Goal: Check status: Check status

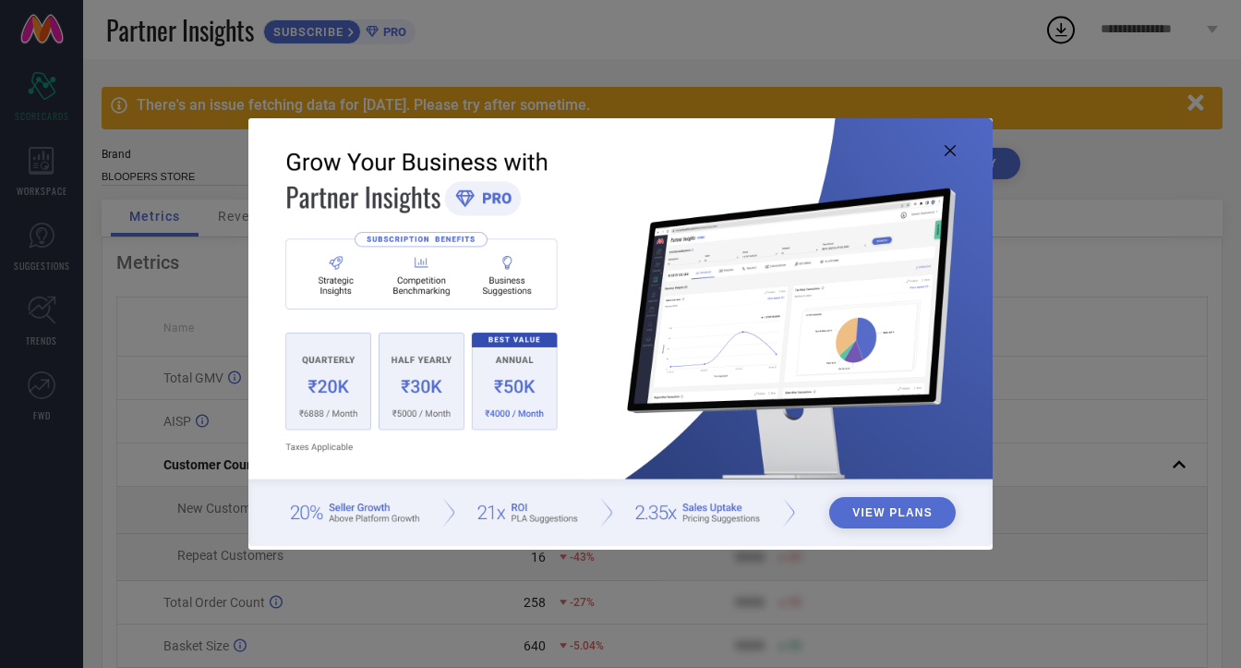
click at [945, 150] on icon at bounding box center [950, 150] width 11 height 11
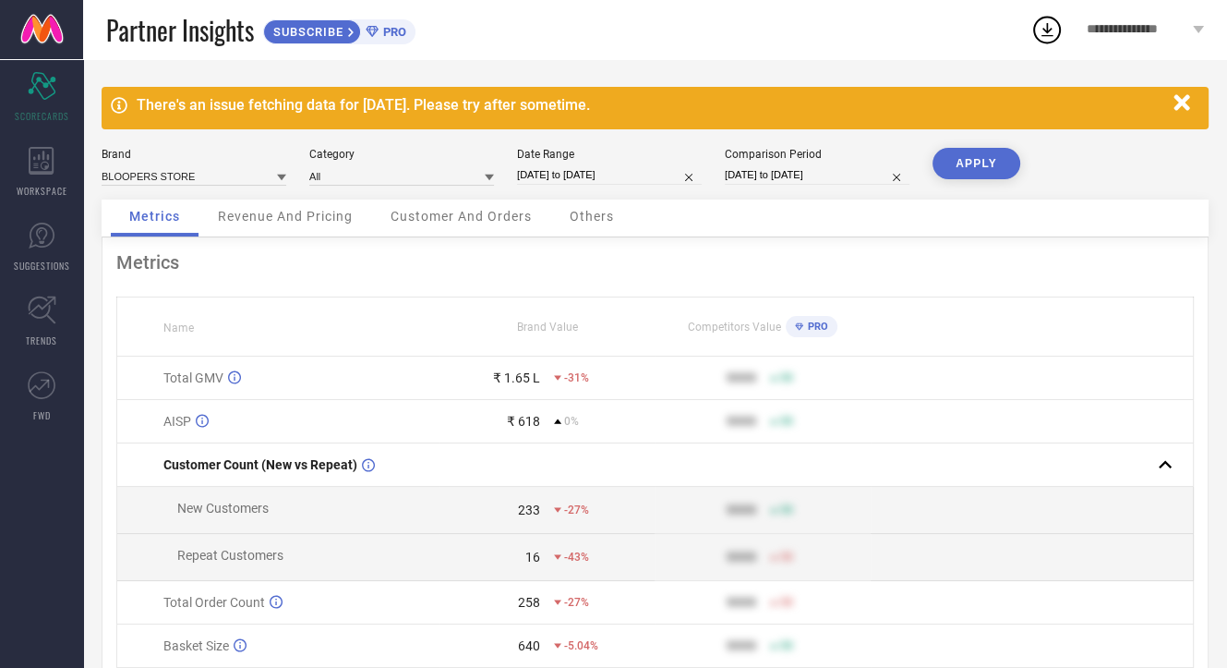
select select "2"
select select "2025"
select select "3"
select select "2025"
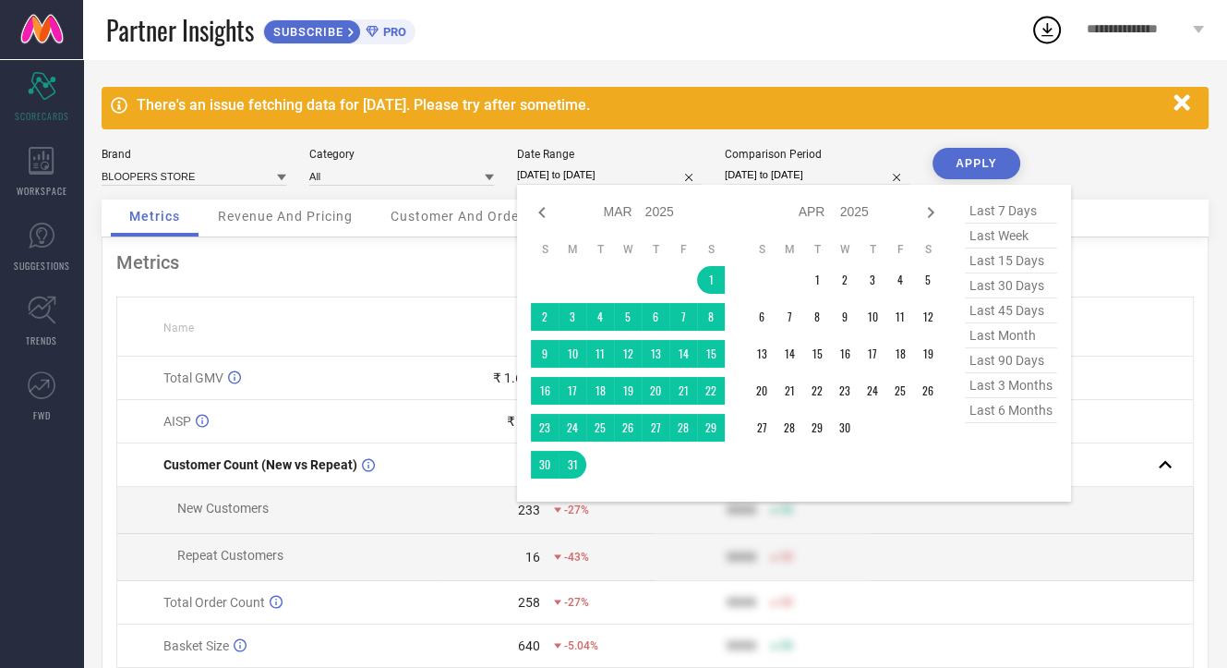
click at [655, 168] on input "[DATE] to [DATE]" at bounding box center [609, 174] width 185 height 19
click at [933, 211] on icon at bounding box center [931, 212] width 22 height 22
select select "3"
select select "2025"
select select "4"
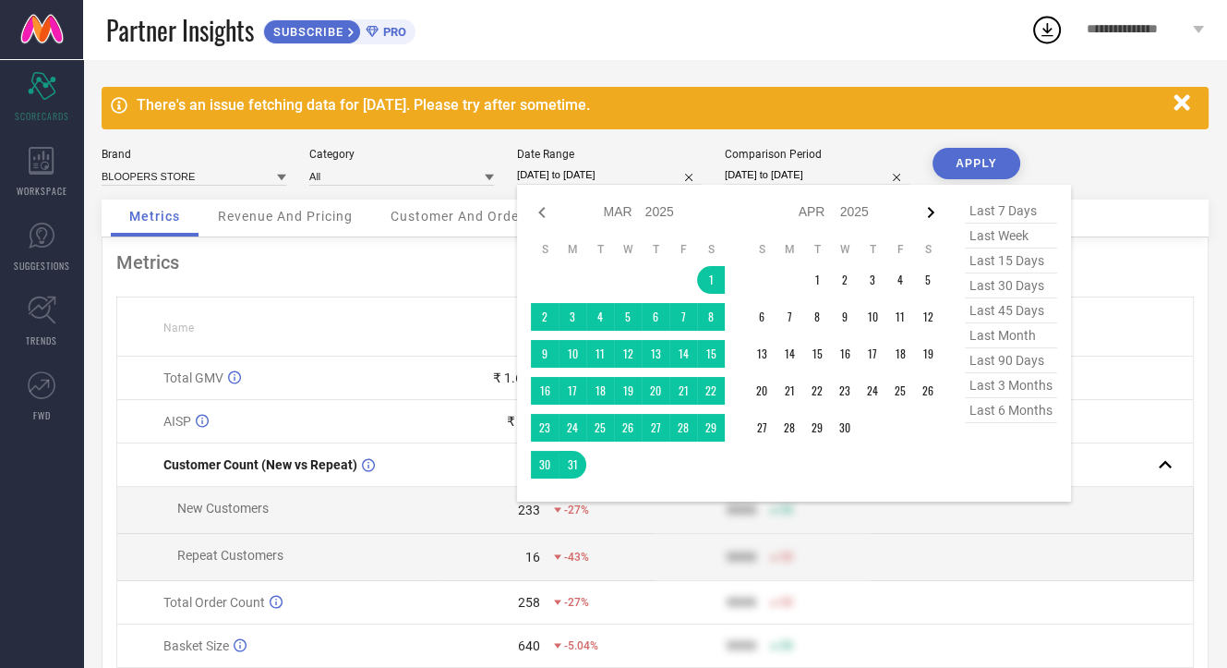
select select "2025"
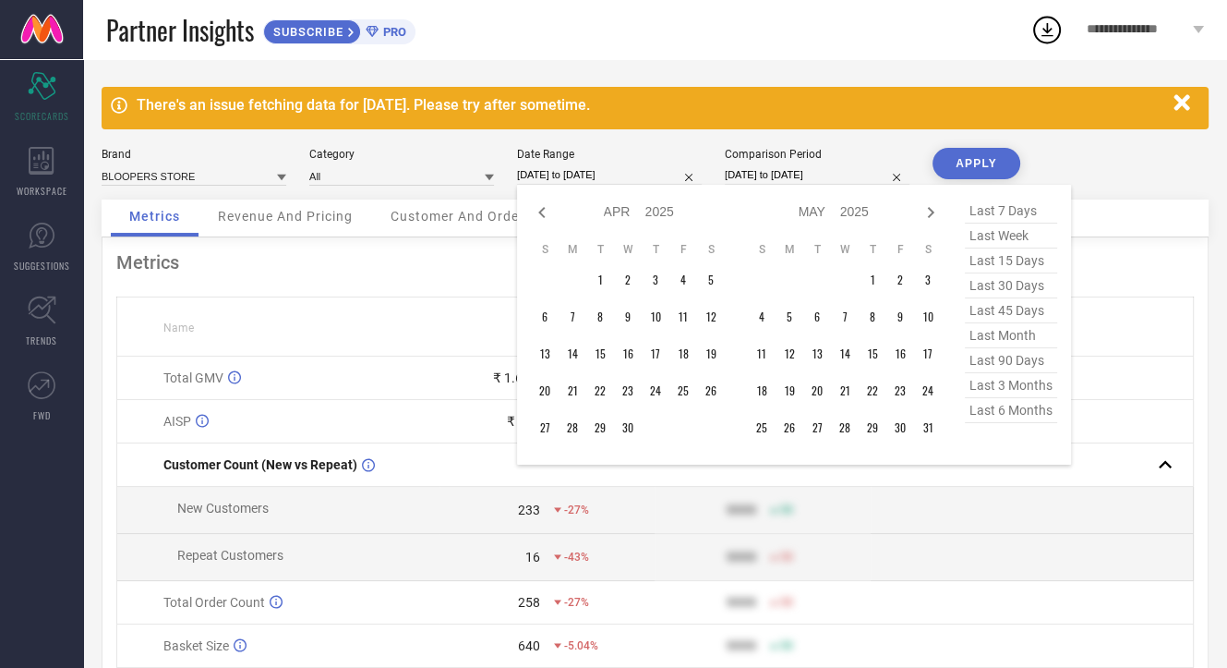
click at [933, 211] on icon at bounding box center [931, 212] width 6 height 11
select select "4"
select select "2025"
select select "5"
select select "2025"
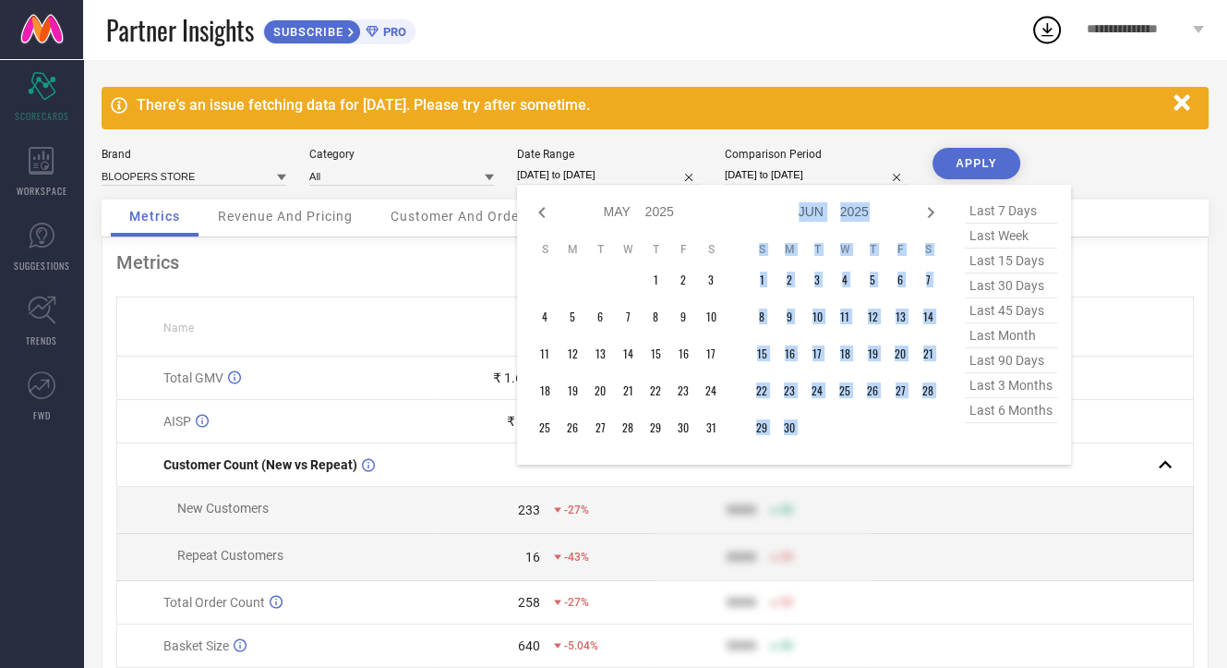
click at [933, 211] on icon at bounding box center [931, 212] width 6 height 11
select select "5"
select select "2025"
select select "6"
select select "2025"
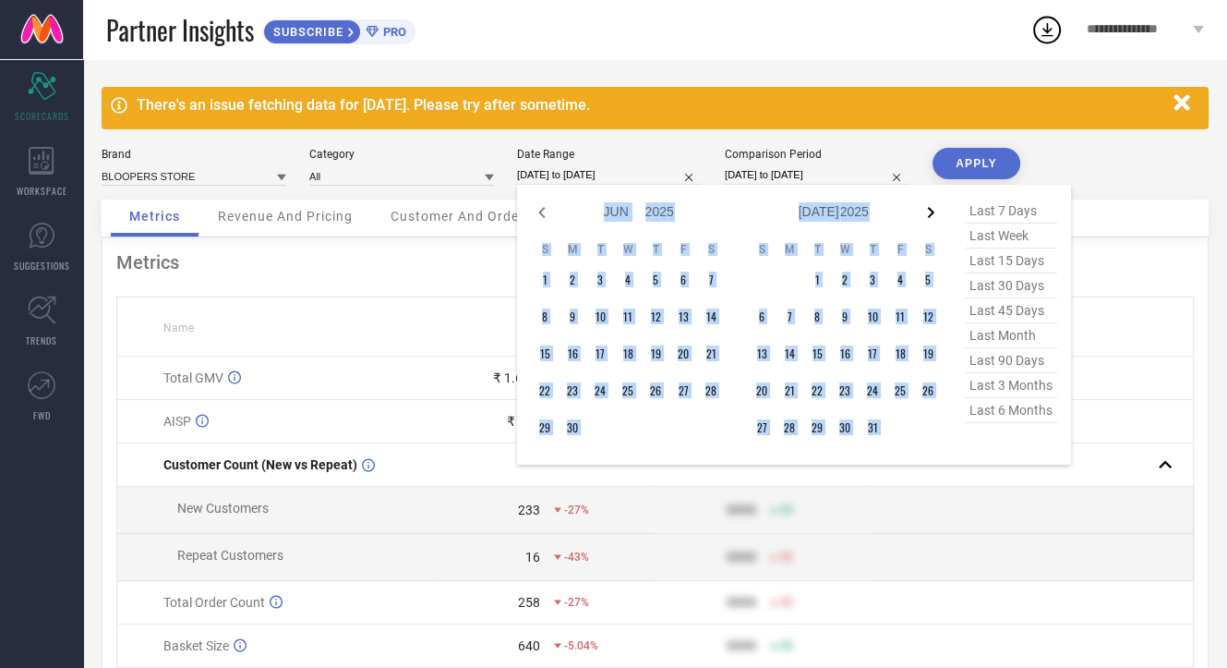
click at [937, 215] on icon at bounding box center [931, 212] width 22 height 22
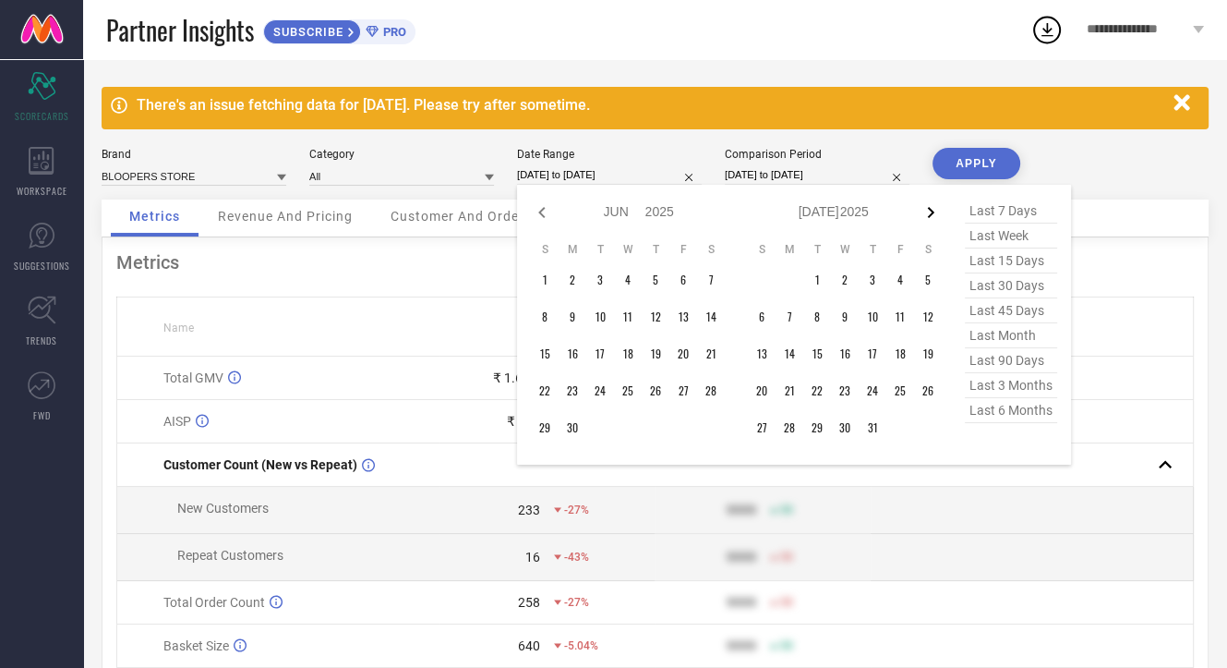
select select "6"
select select "2025"
select select "7"
select select "2025"
click at [895, 282] on td "1" at bounding box center [901, 280] width 28 height 28
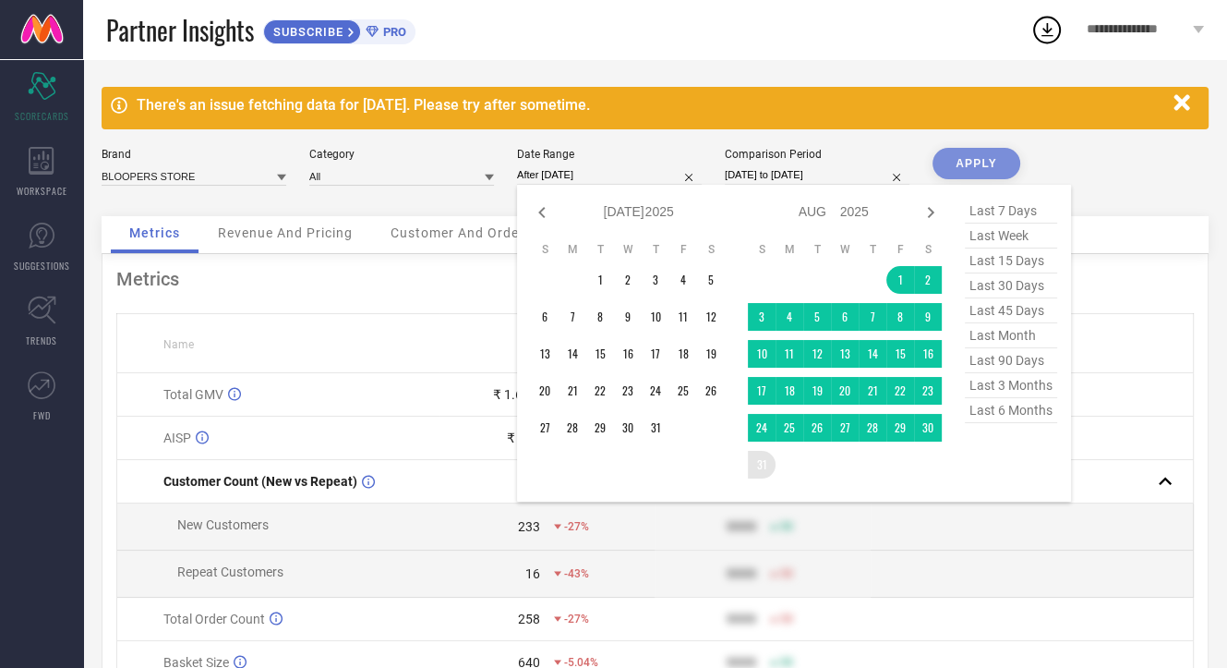
type input "[DATE] to [DATE]"
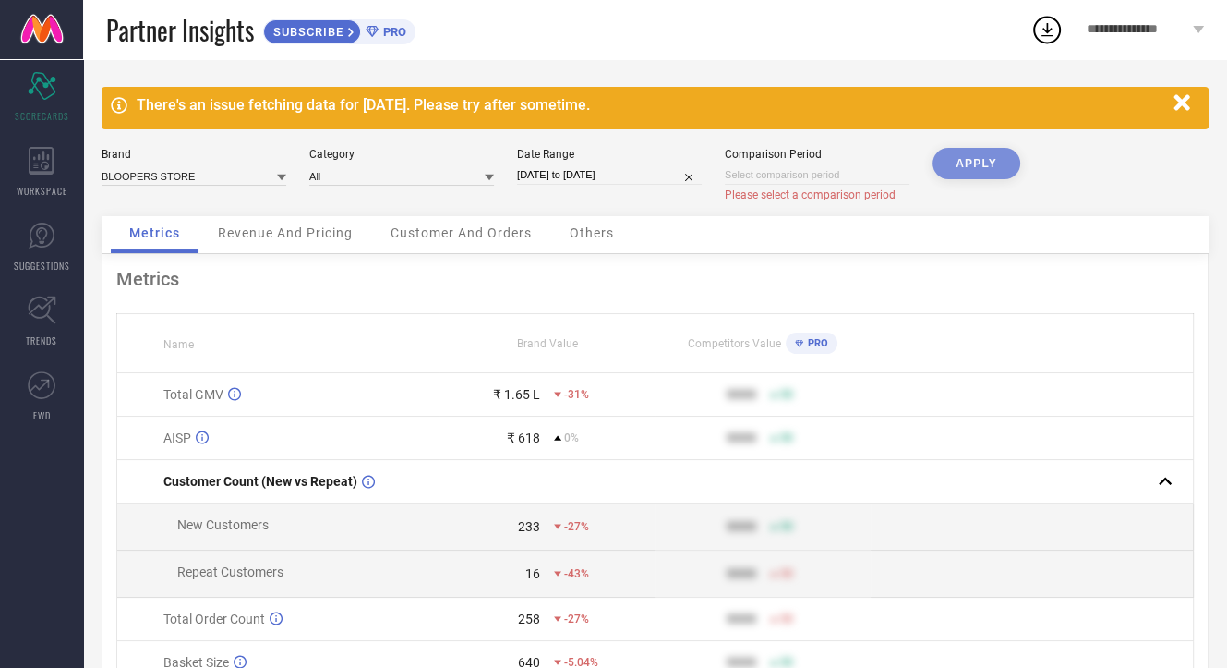
click at [981, 175] on div "APPLY" at bounding box center [977, 182] width 88 height 68
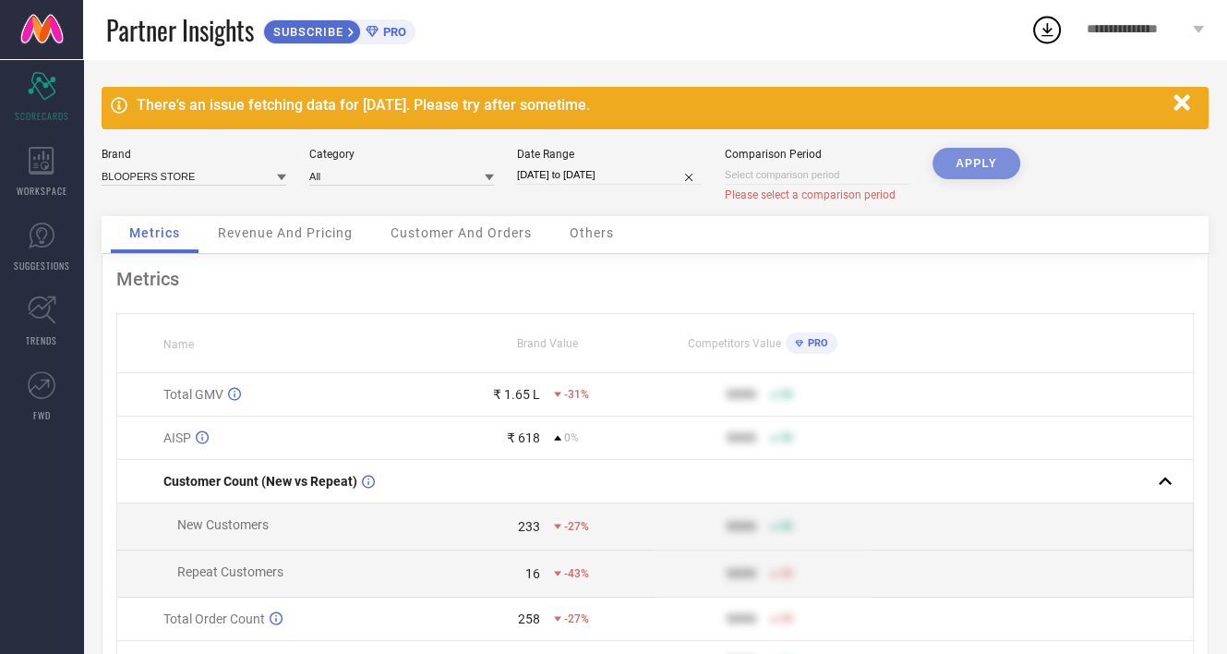
select select "8"
select select "2025"
select select "9"
select select "2025"
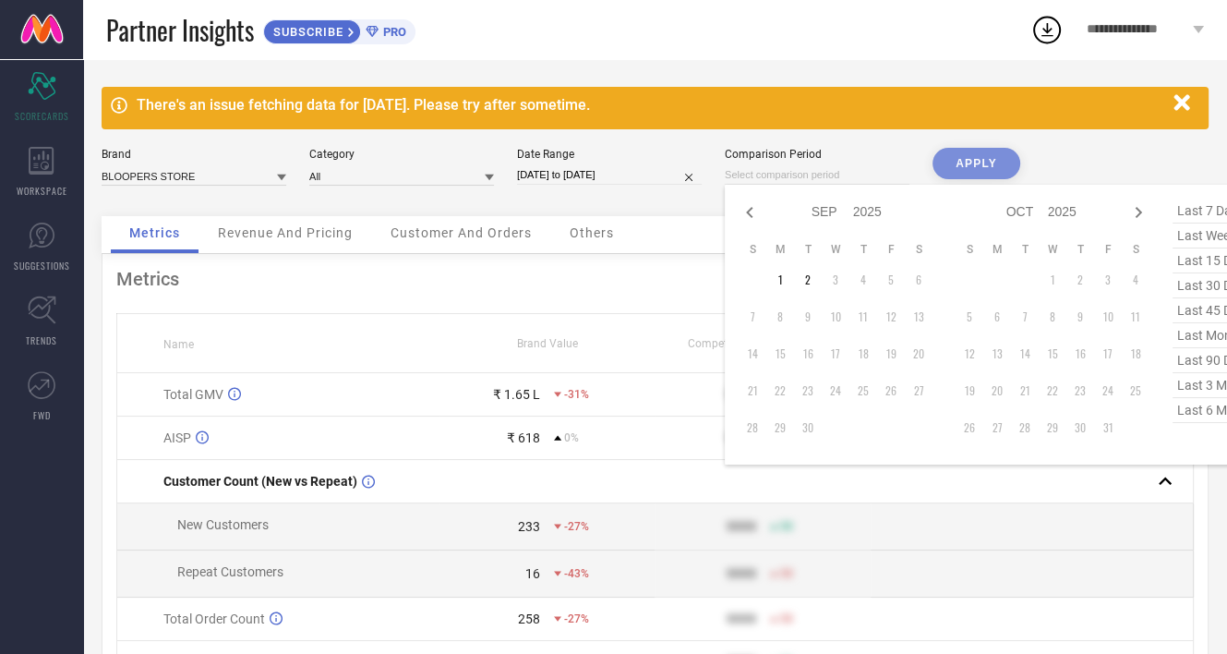
click at [874, 184] on div "Jan Feb Mar Apr May Jun [DATE] Aug Sep Oct Nov [DATE] 2016 2017 2018 2019 2020 …" at bounding box center [817, 174] width 185 height 19
click at [748, 211] on icon at bounding box center [749, 212] width 6 height 11
select select "7"
select select "2025"
select select "8"
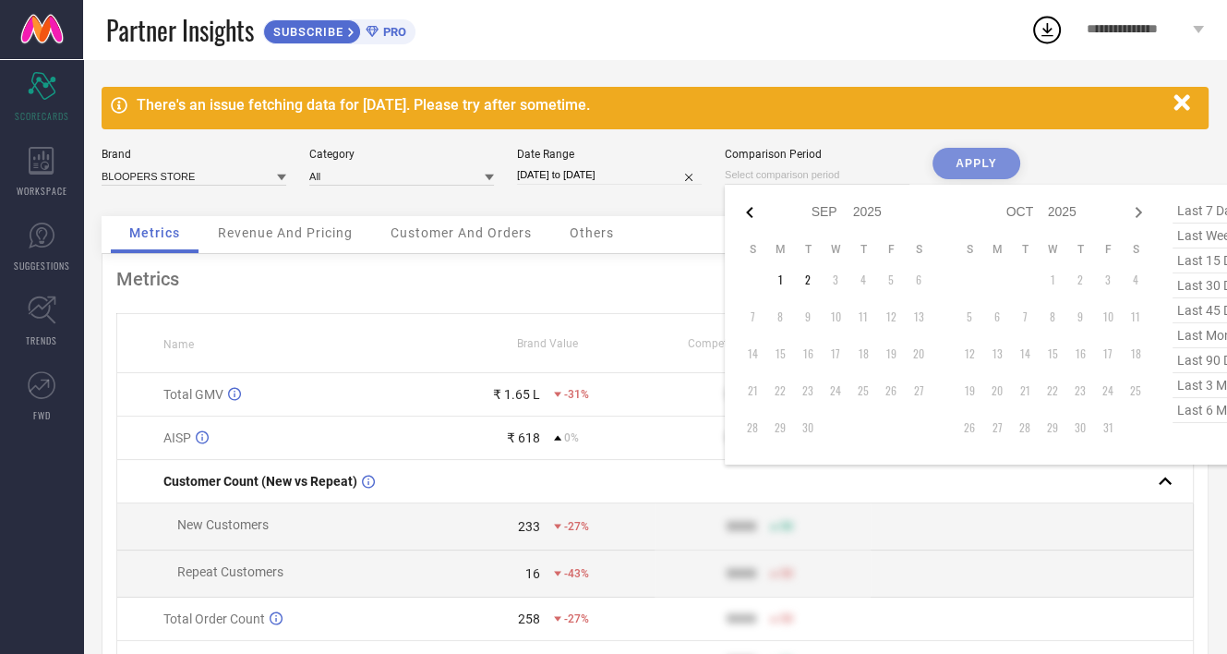
select select "2025"
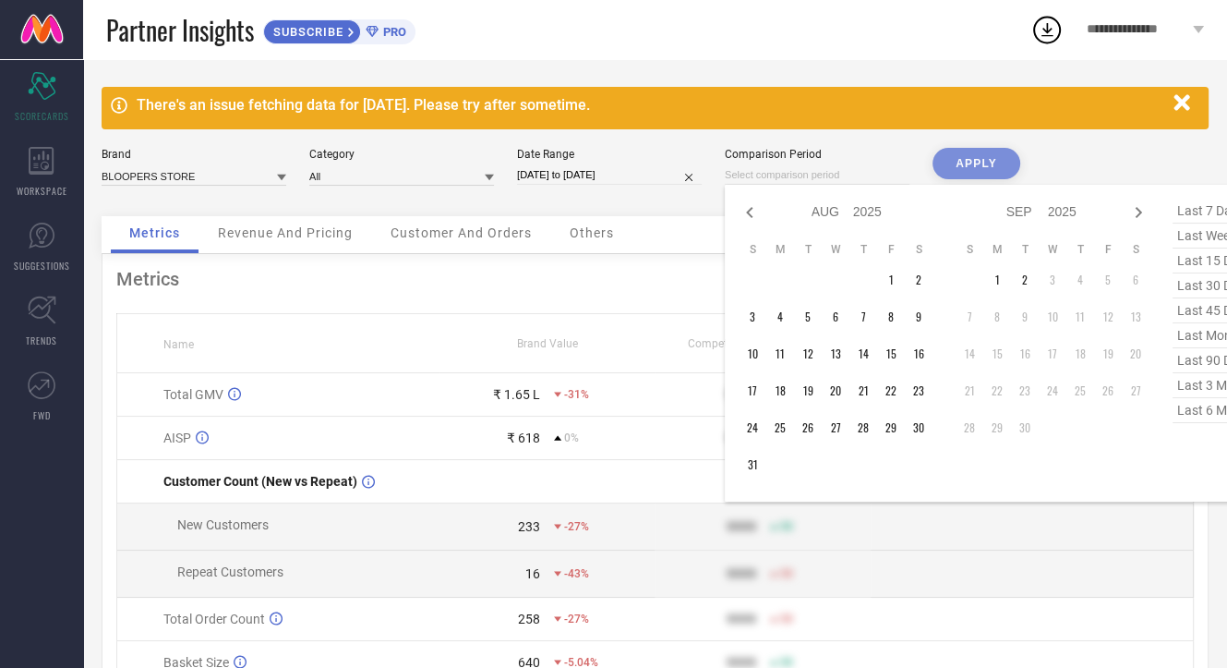
click at [1138, 140] on div "There's an issue fetching data for [DATE]. Please try after sometime. Brand BLO…" at bounding box center [655, 452] width 1144 height 787
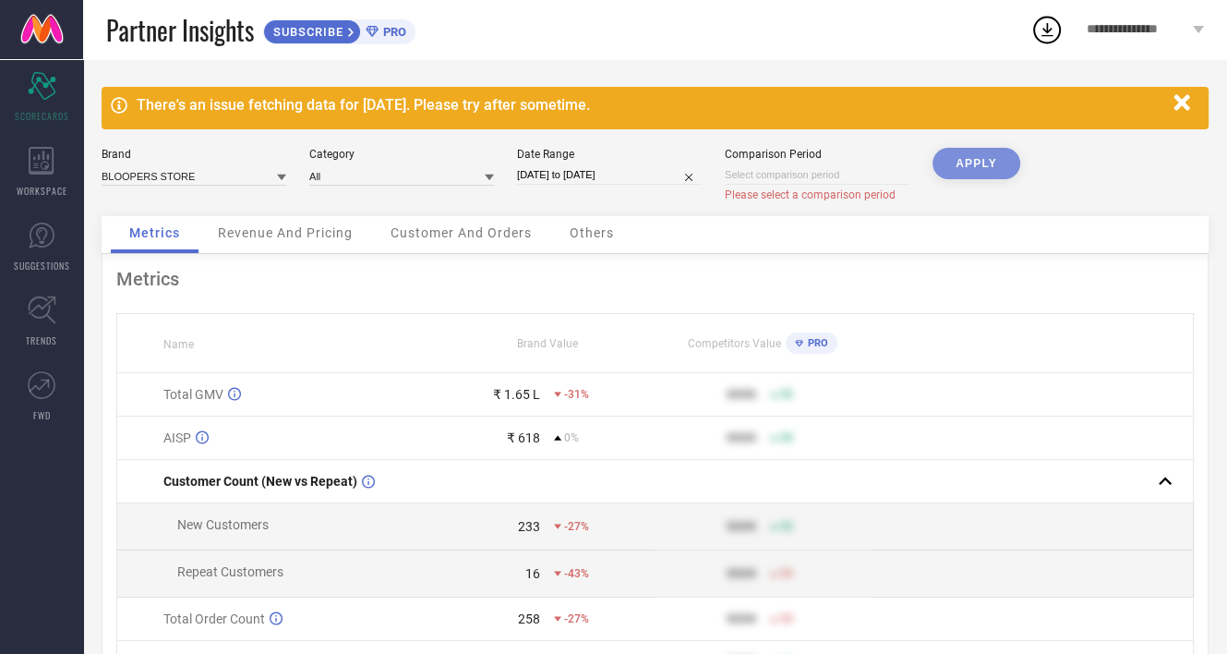
select select "8"
select select "2025"
select select "9"
select select "2025"
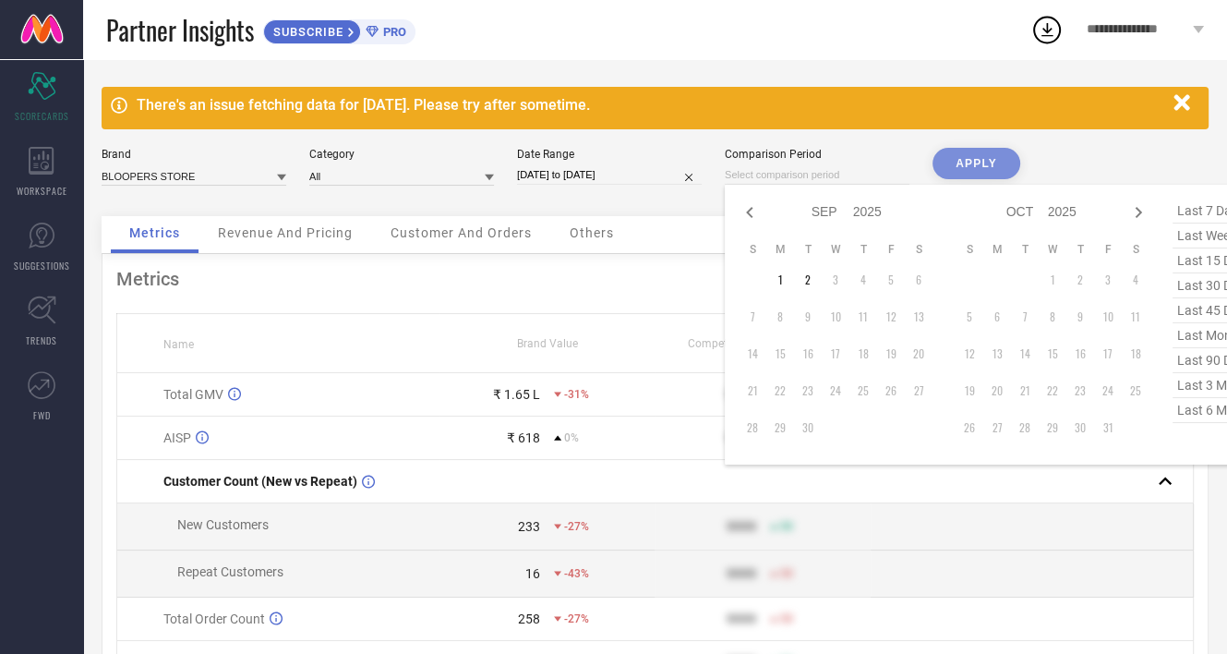
click at [756, 176] on input at bounding box center [817, 174] width 185 height 19
click at [750, 214] on icon at bounding box center [749, 212] width 6 height 11
select select "7"
select select "2025"
select select "8"
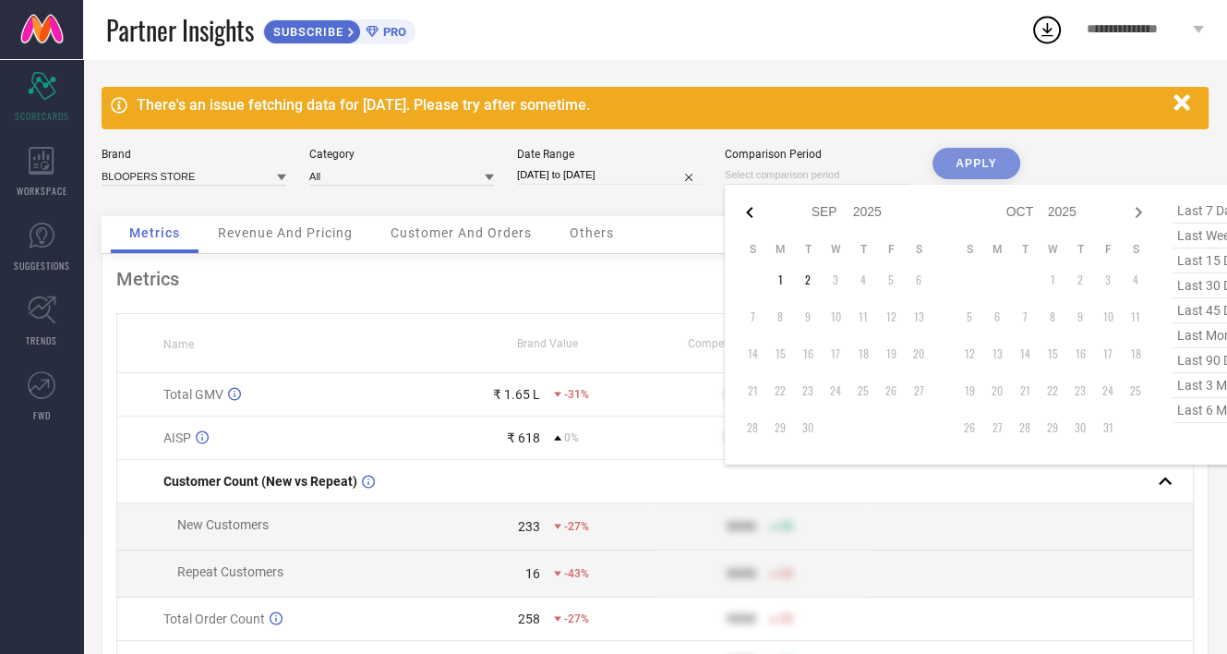
select select "2025"
click at [889, 279] on td "1" at bounding box center [891, 280] width 28 height 28
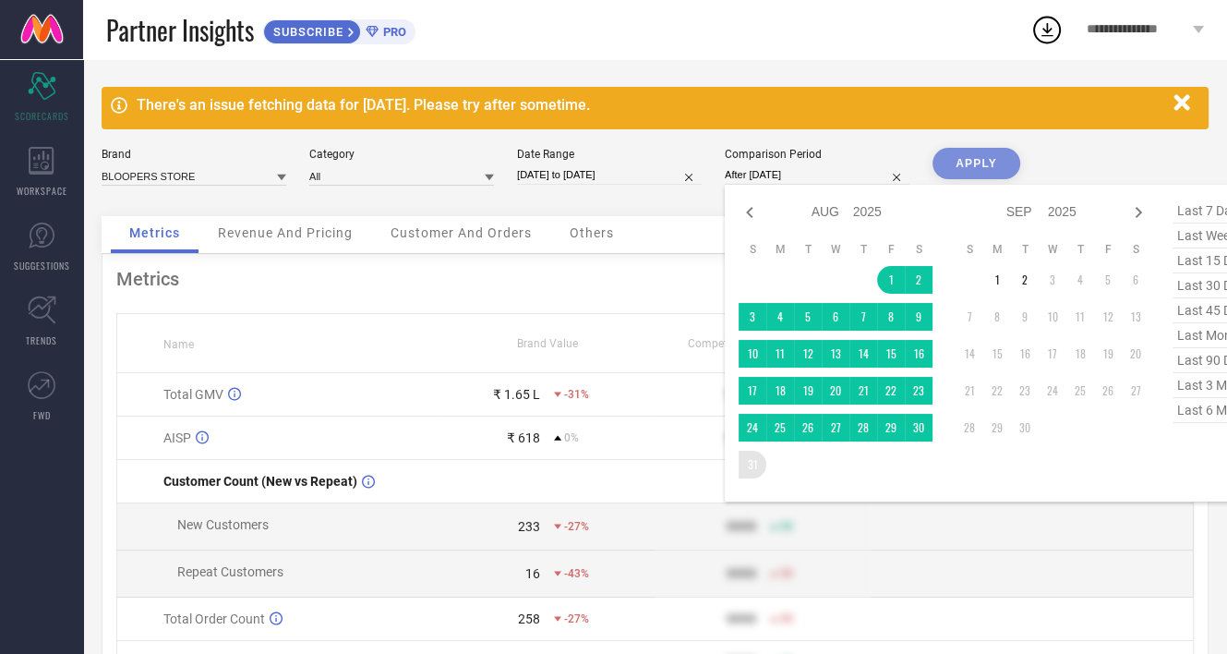
type input "[DATE] to [DATE]"
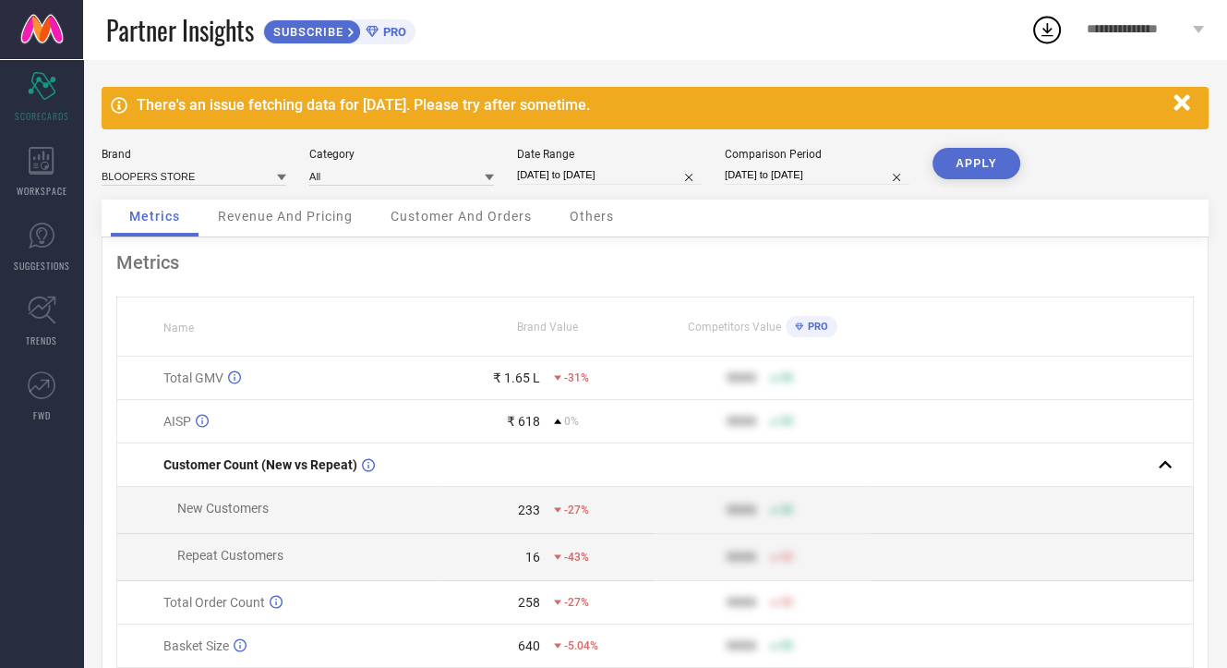
click at [959, 160] on button "APPLY" at bounding box center [977, 163] width 88 height 31
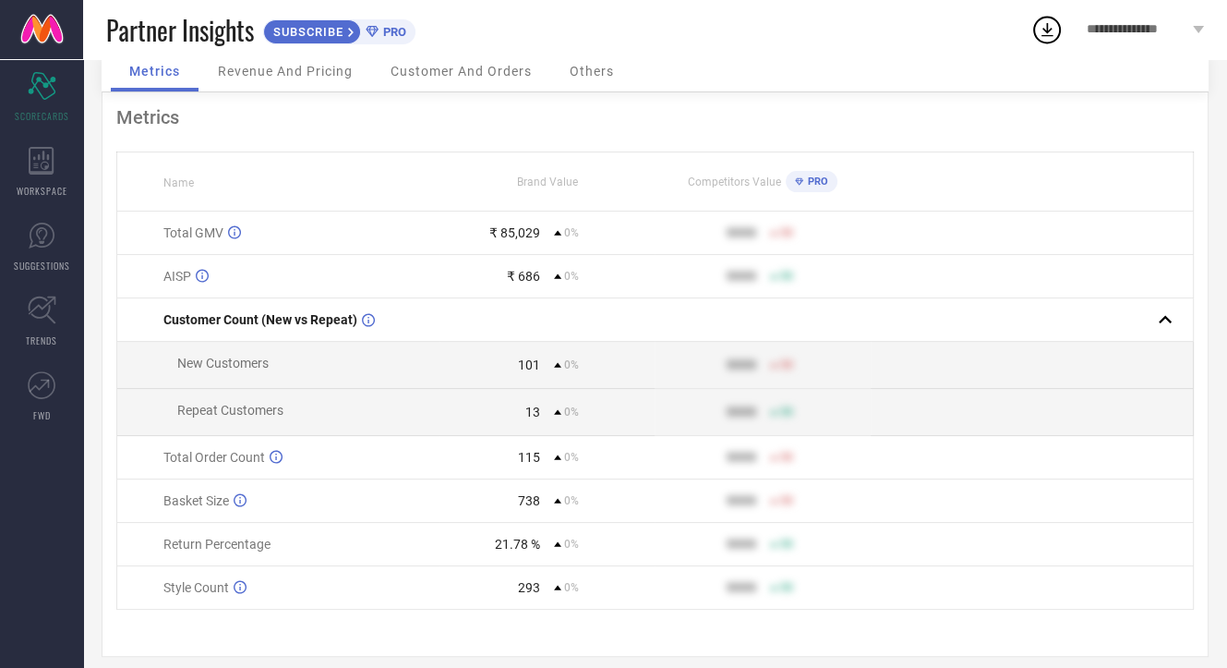
scroll to position [168, 0]
